Goal: Check status: Check status

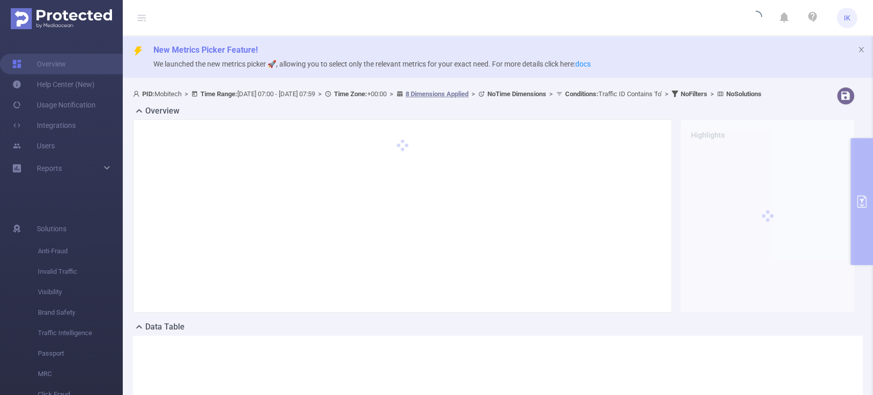
click at [861, 197] on div "PID: Mobitech > Time Range: [DATE] 07:00 - [DATE] 07:59 > Time Zone: +00:00 > 8…" at bounding box center [498, 296] width 750 height 427
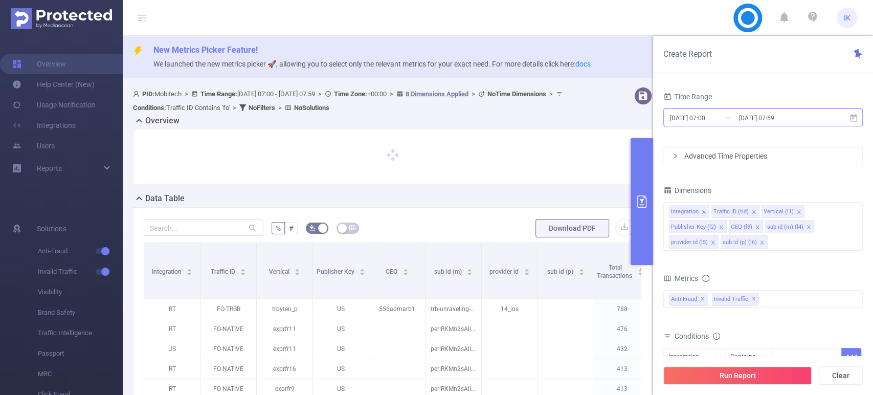
click at [748, 114] on input "[DATE] 07:59" at bounding box center [779, 118] width 83 height 14
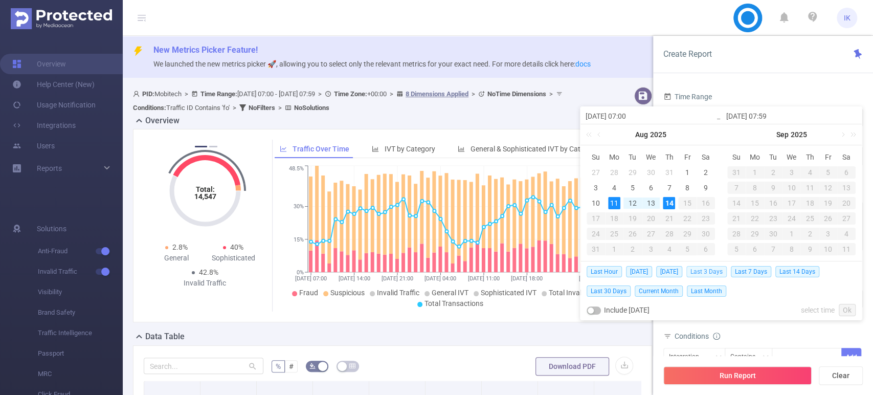
click at [720, 273] on span "Last 3 Days" at bounding box center [706, 271] width 40 height 11
type input "[DATE] 00:00"
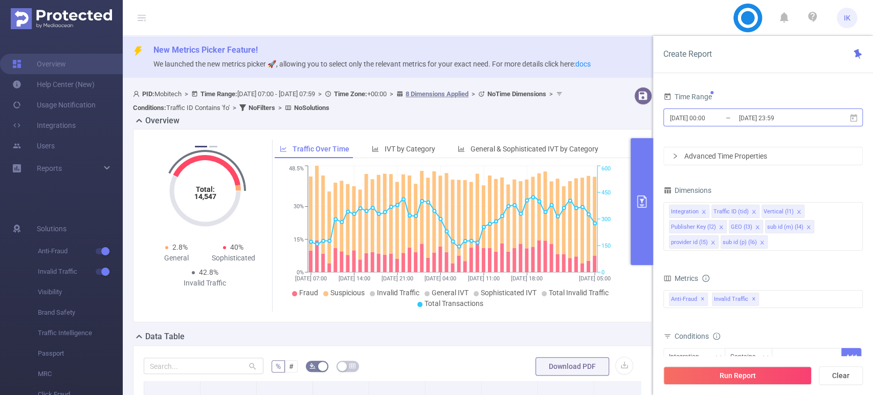
click at [749, 122] on input "2025-08-13 23:59" at bounding box center [779, 118] width 83 height 14
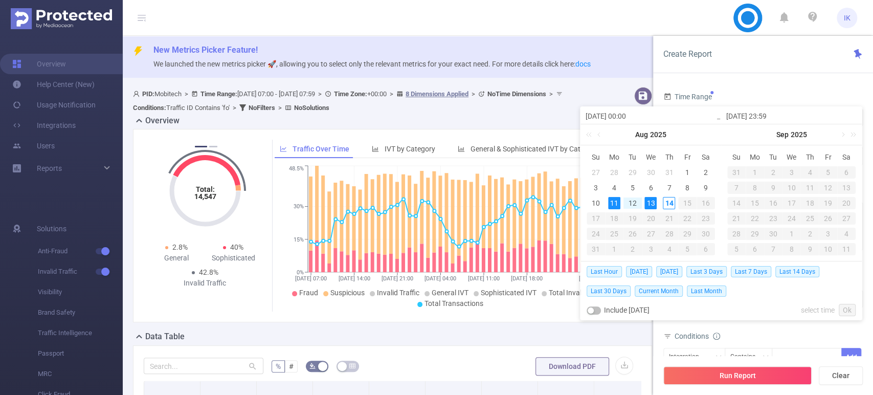
click at [616, 202] on div "11" at bounding box center [614, 203] width 12 height 12
click at [668, 202] on div "14" at bounding box center [669, 203] width 12 height 12
type input "2025-08-14 23:59"
click at [843, 311] on link "Ok" at bounding box center [847, 310] width 17 height 12
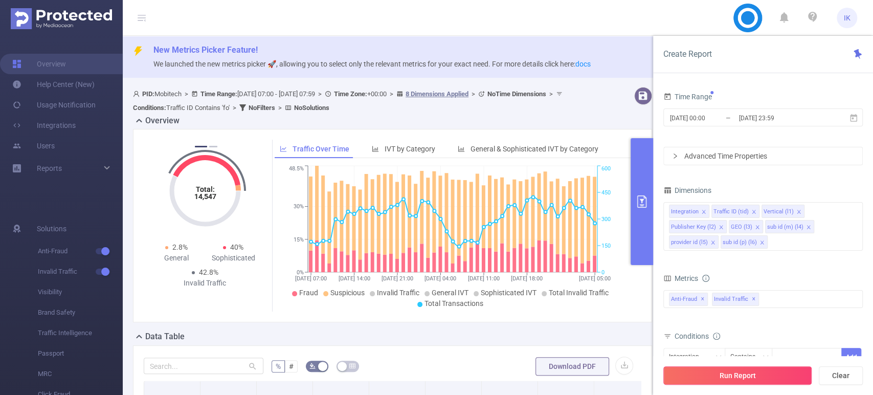
click at [796, 382] on button "Run Report" at bounding box center [737, 375] width 148 height 18
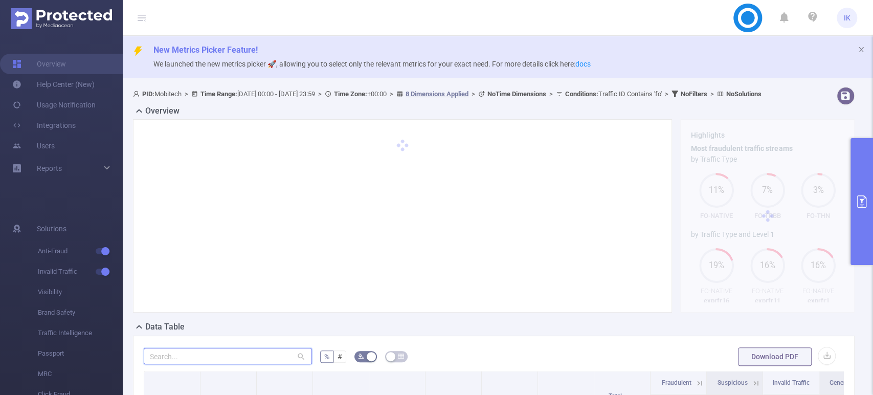
click at [166, 364] on input "text" at bounding box center [228, 356] width 168 height 16
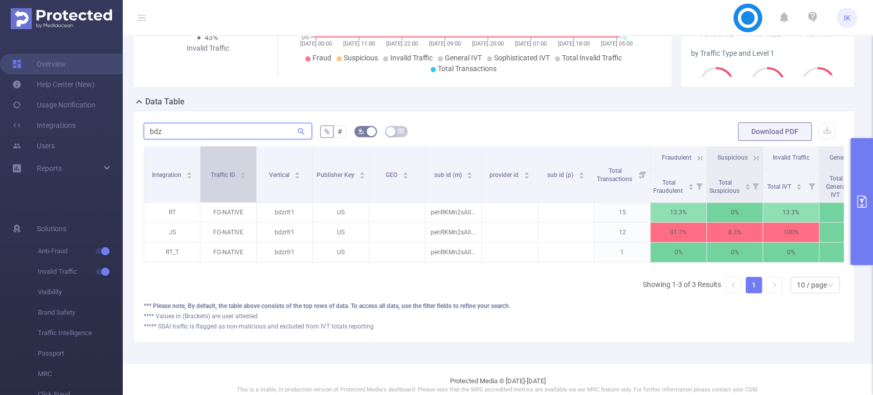
scroll to position [254, 0]
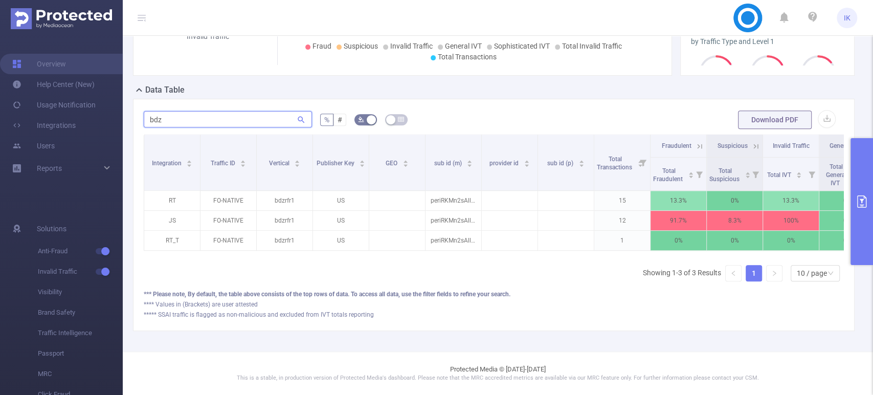
type input "bdz"
